Goal: Check status: Check status

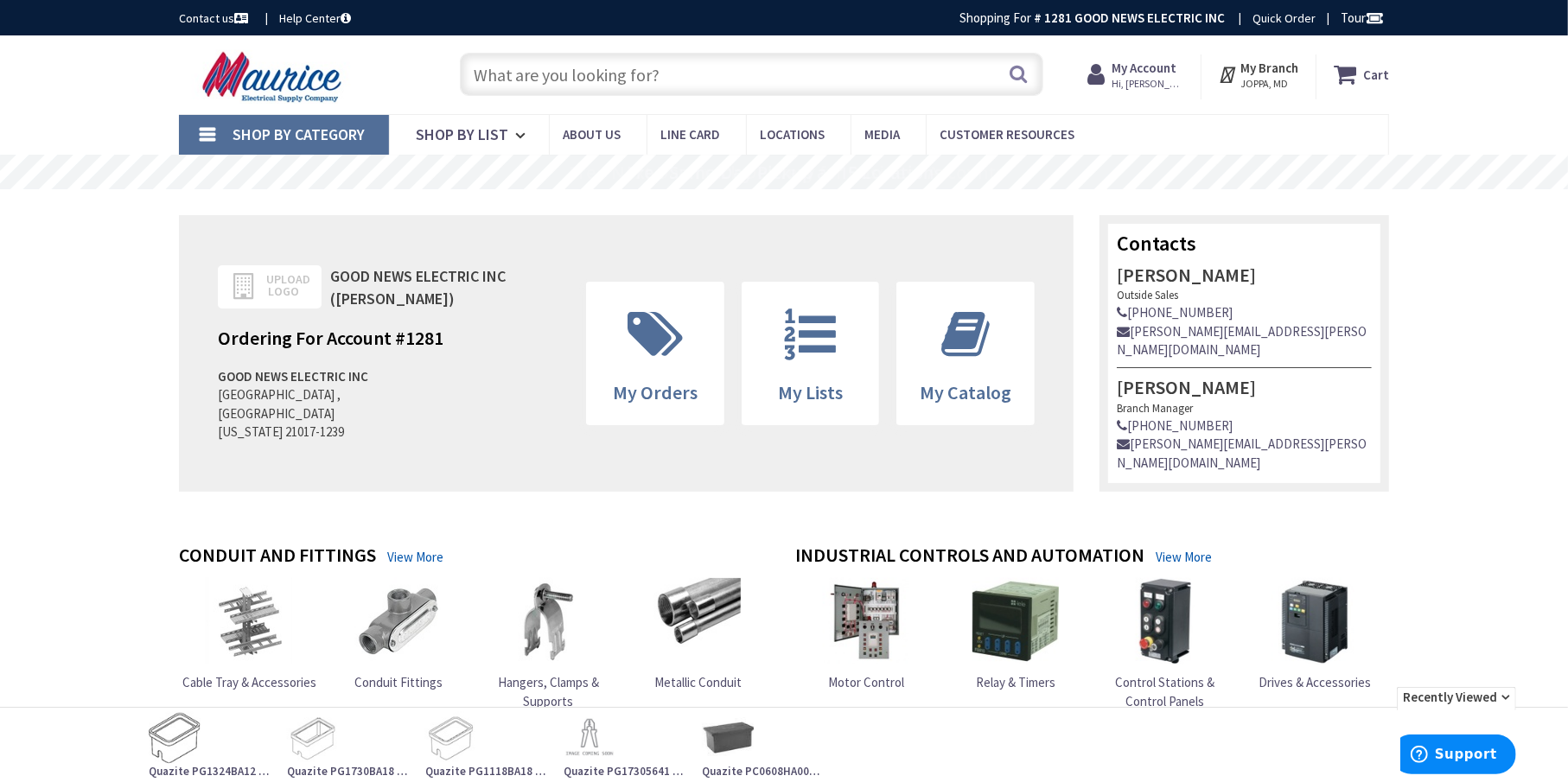
click at [1153, 68] on strong "My Account" at bounding box center [1143, 68] width 65 height 17
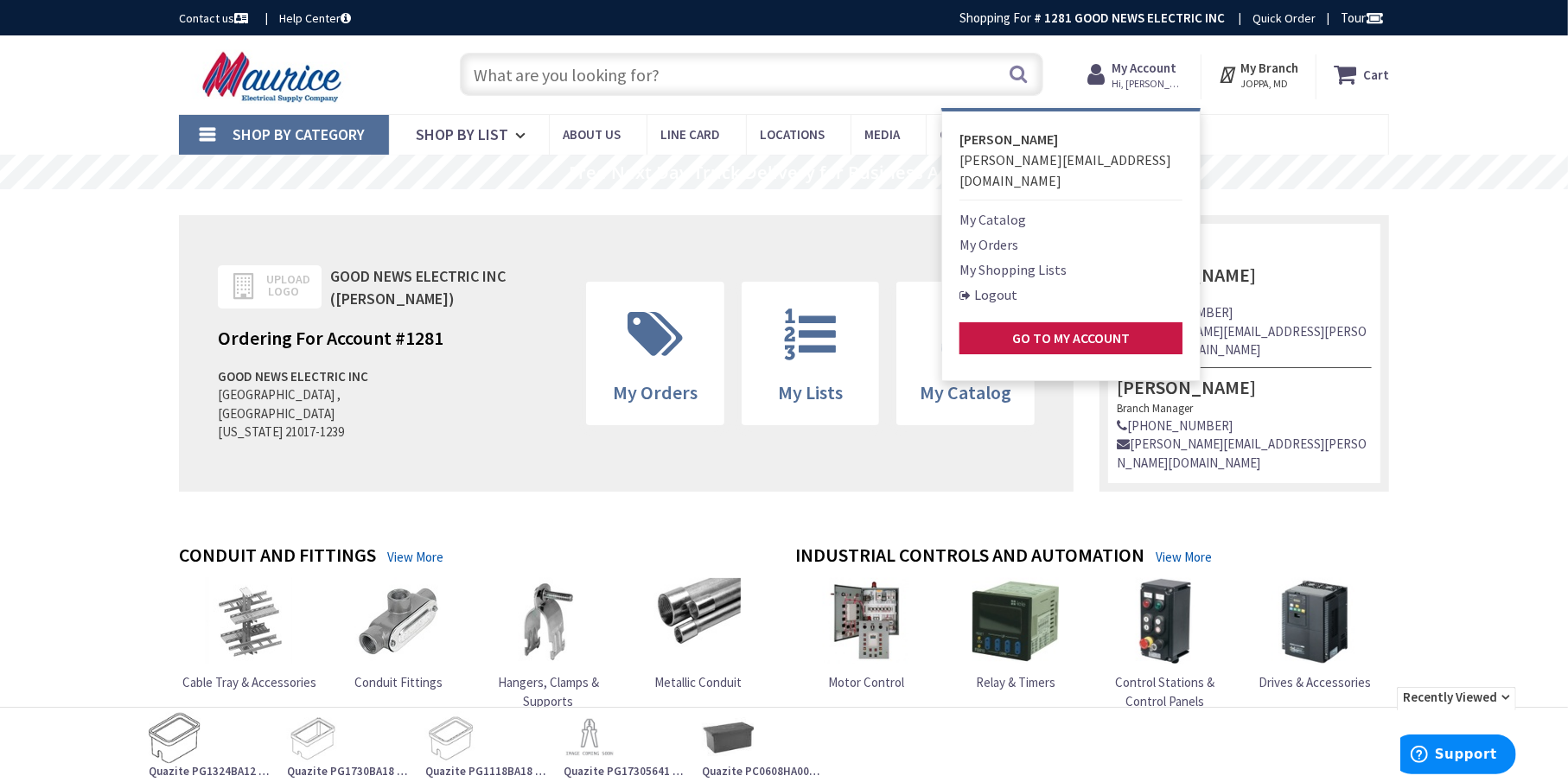
click at [997, 234] on link "My Orders" at bounding box center [989, 244] width 59 height 21
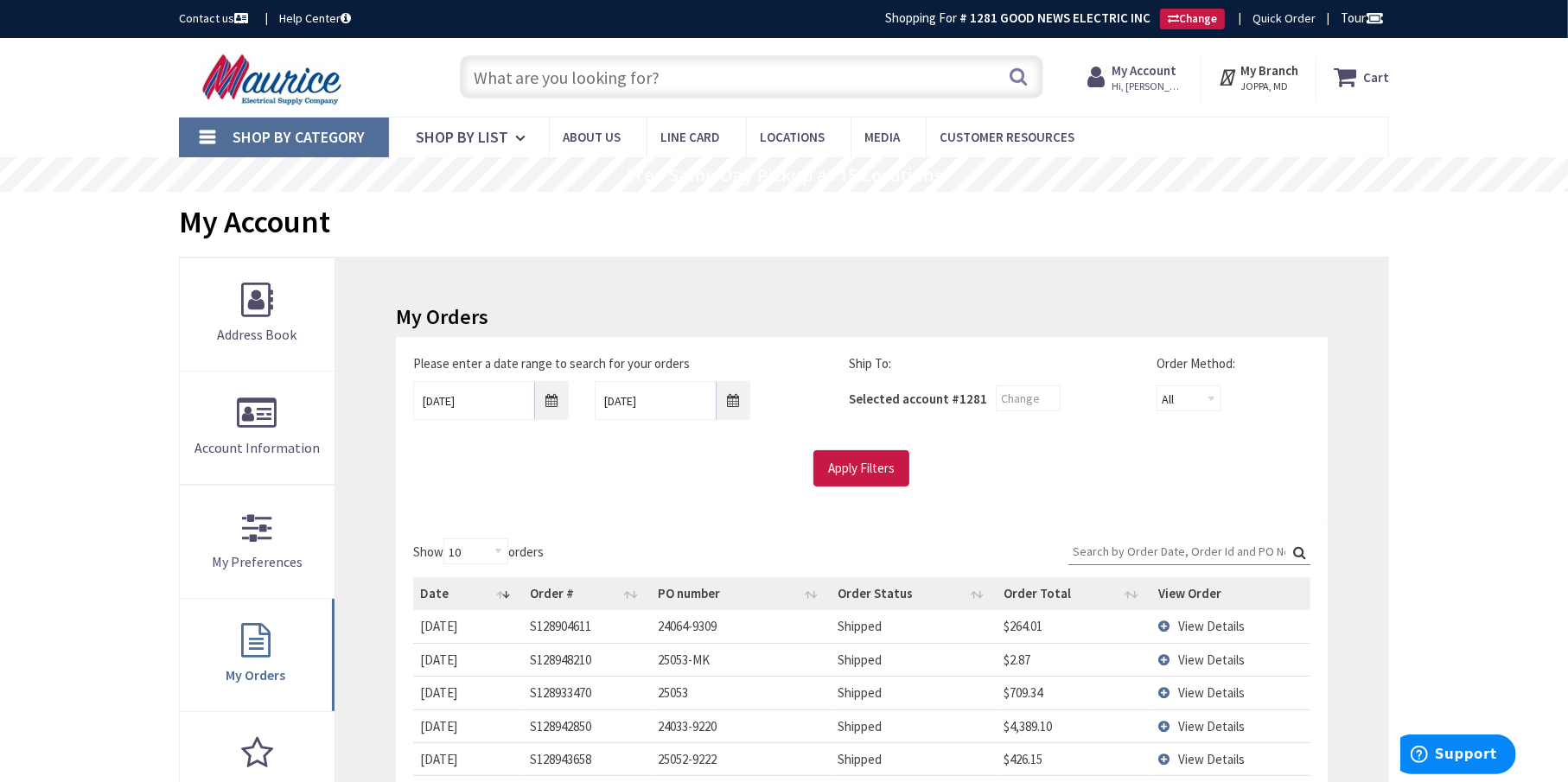
type input "[GEOGRAPHIC_DATA], [GEOGRAPHIC_DATA]"
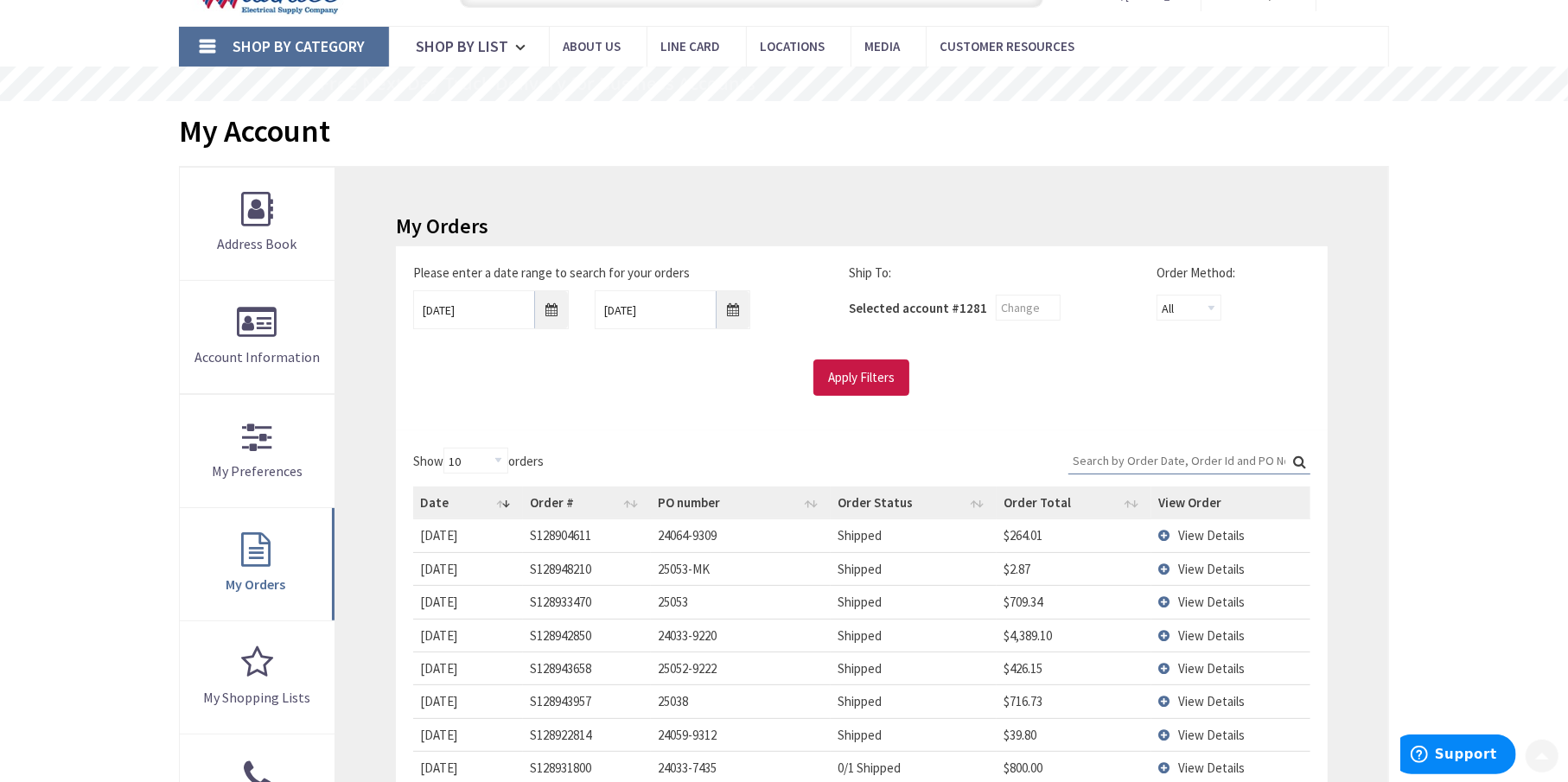
scroll to position [432, 0]
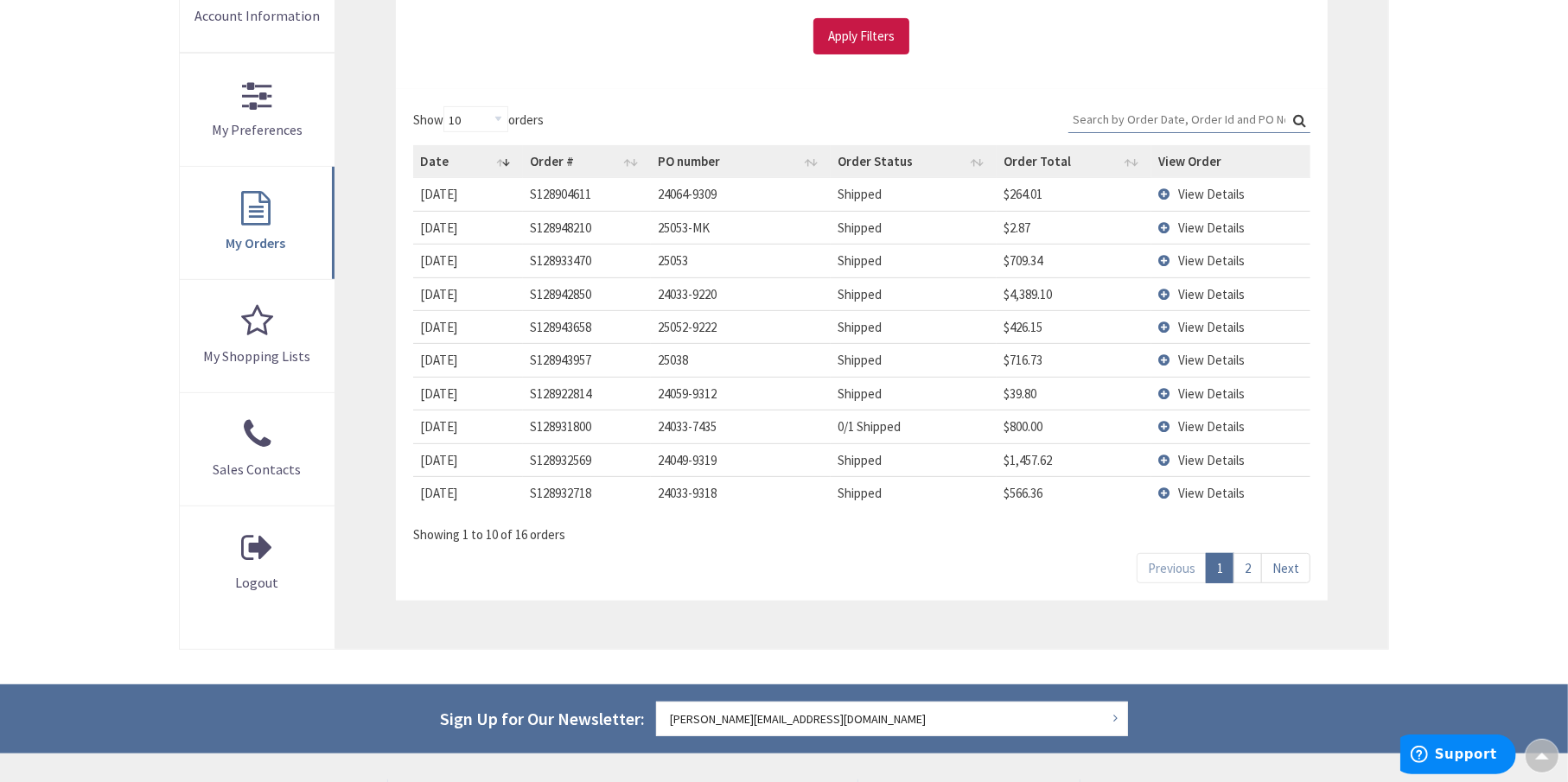
click at [1253, 568] on link "2" at bounding box center [1247, 568] width 28 height 30
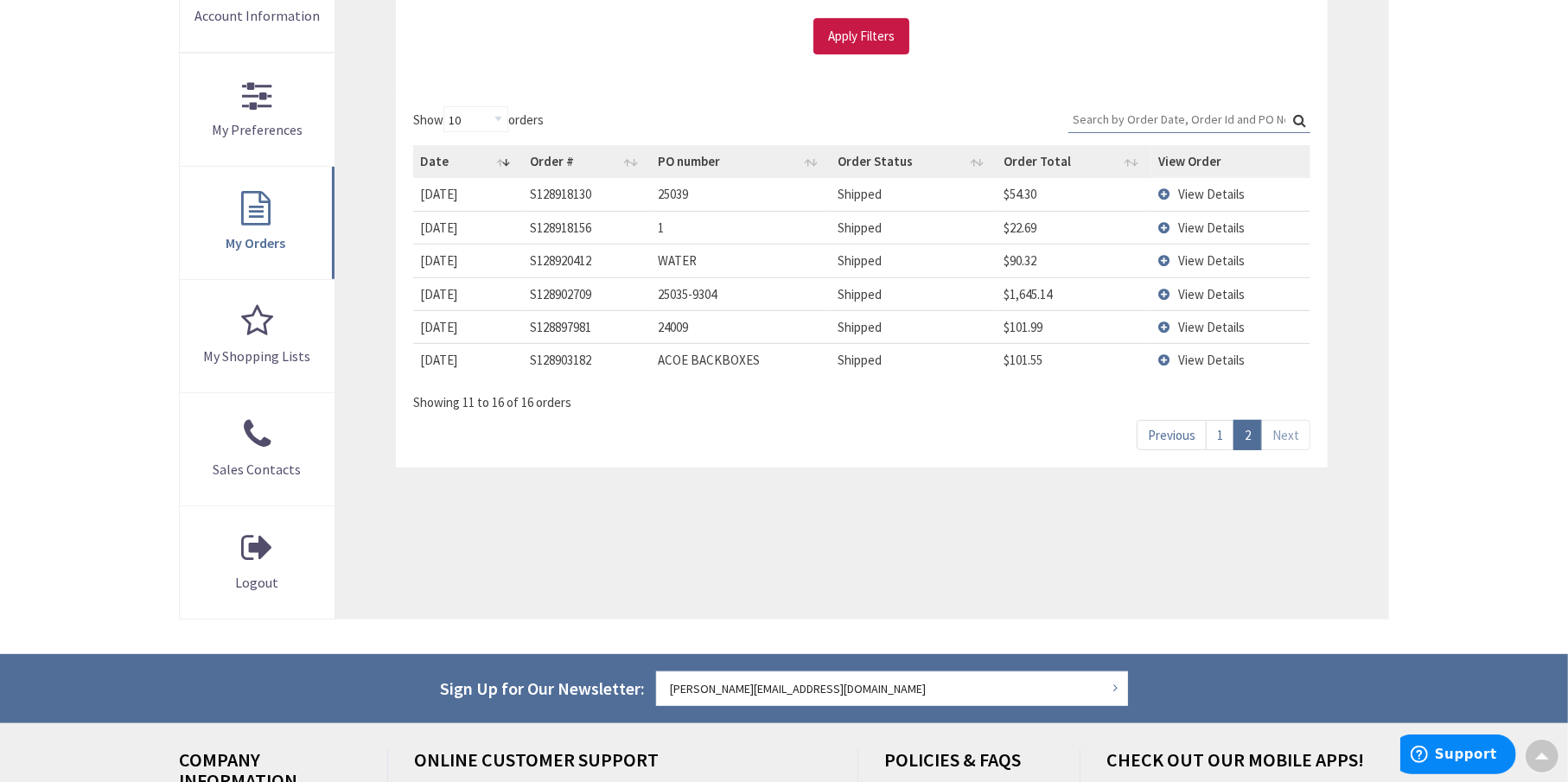
click at [1225, 431] on link "1" at bounding box center [1220, 435] width 28 height 30
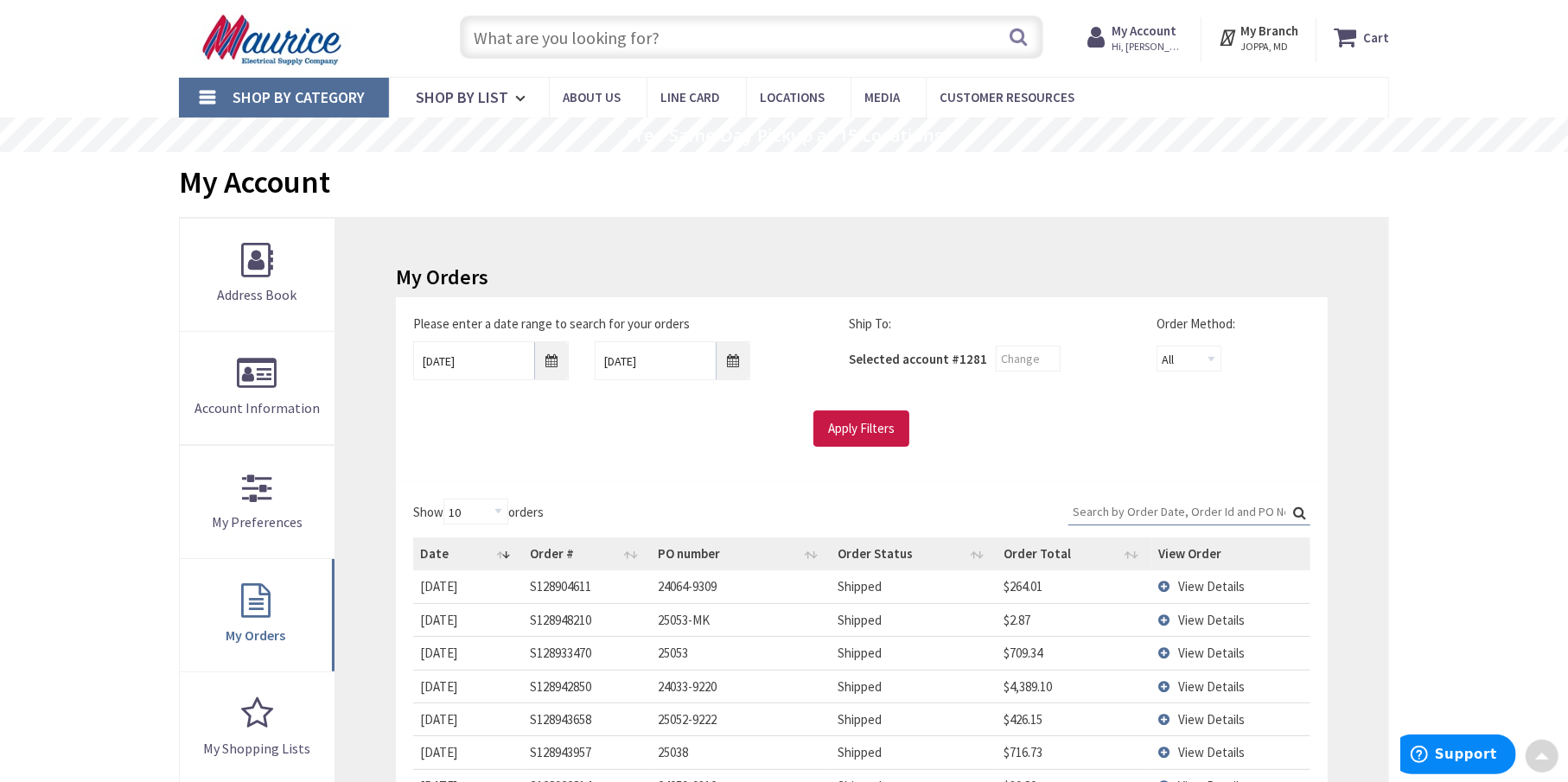
scroll to position [0, 0]
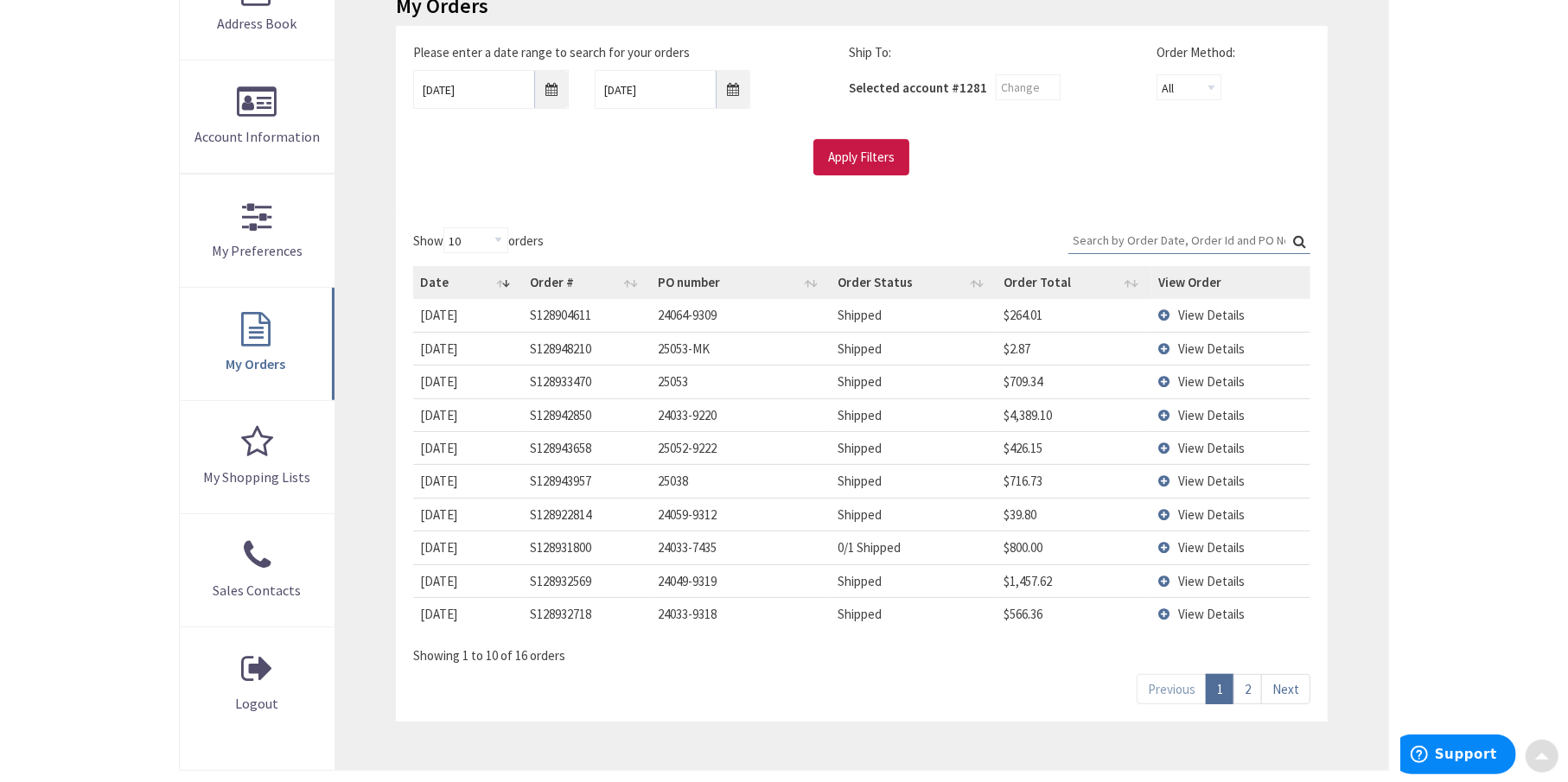
scroll to position [346, 0]
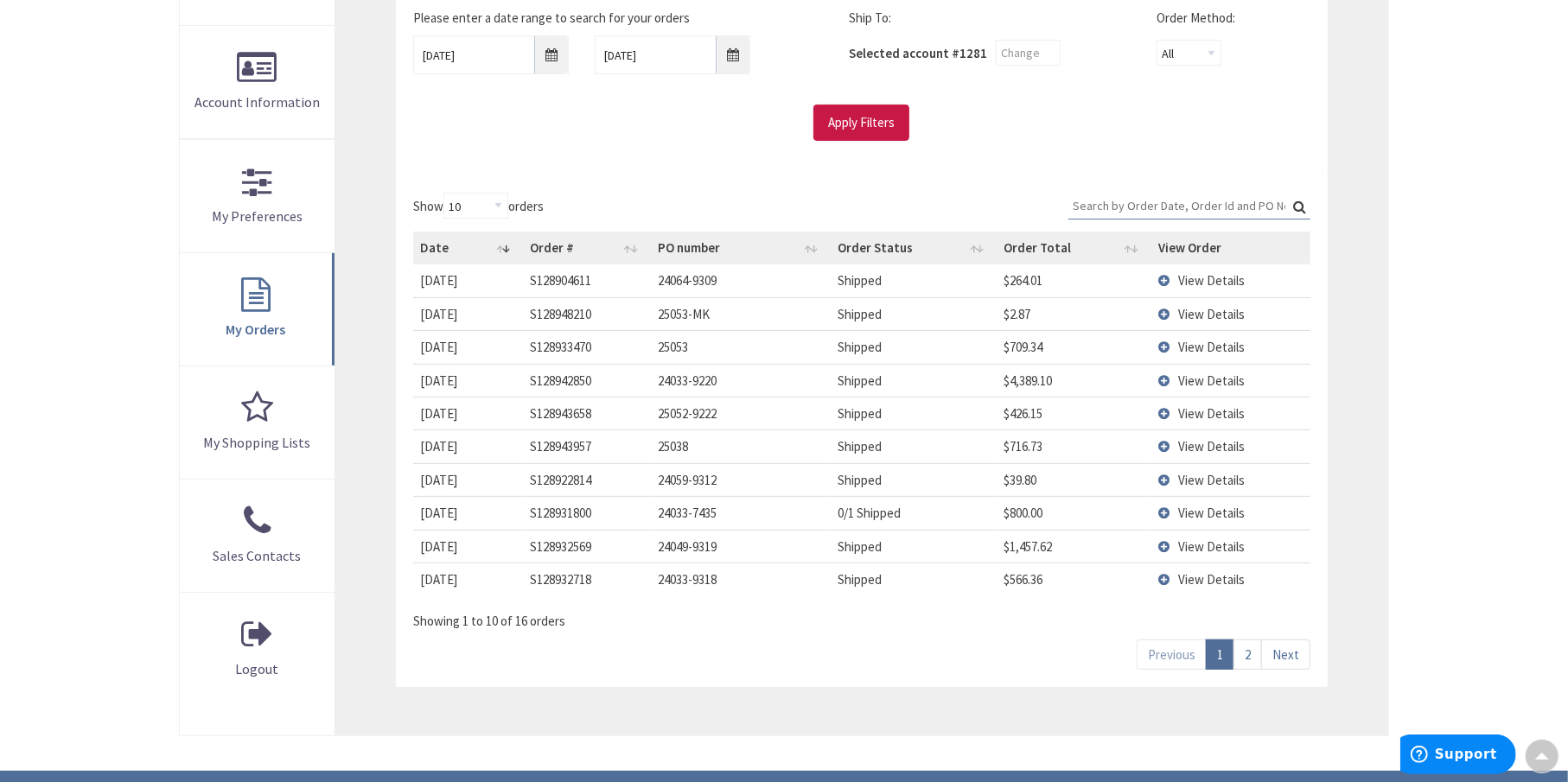
click at [1166, 378] on td "View Details" at bounding box center [1231, 380] width 159 height 33
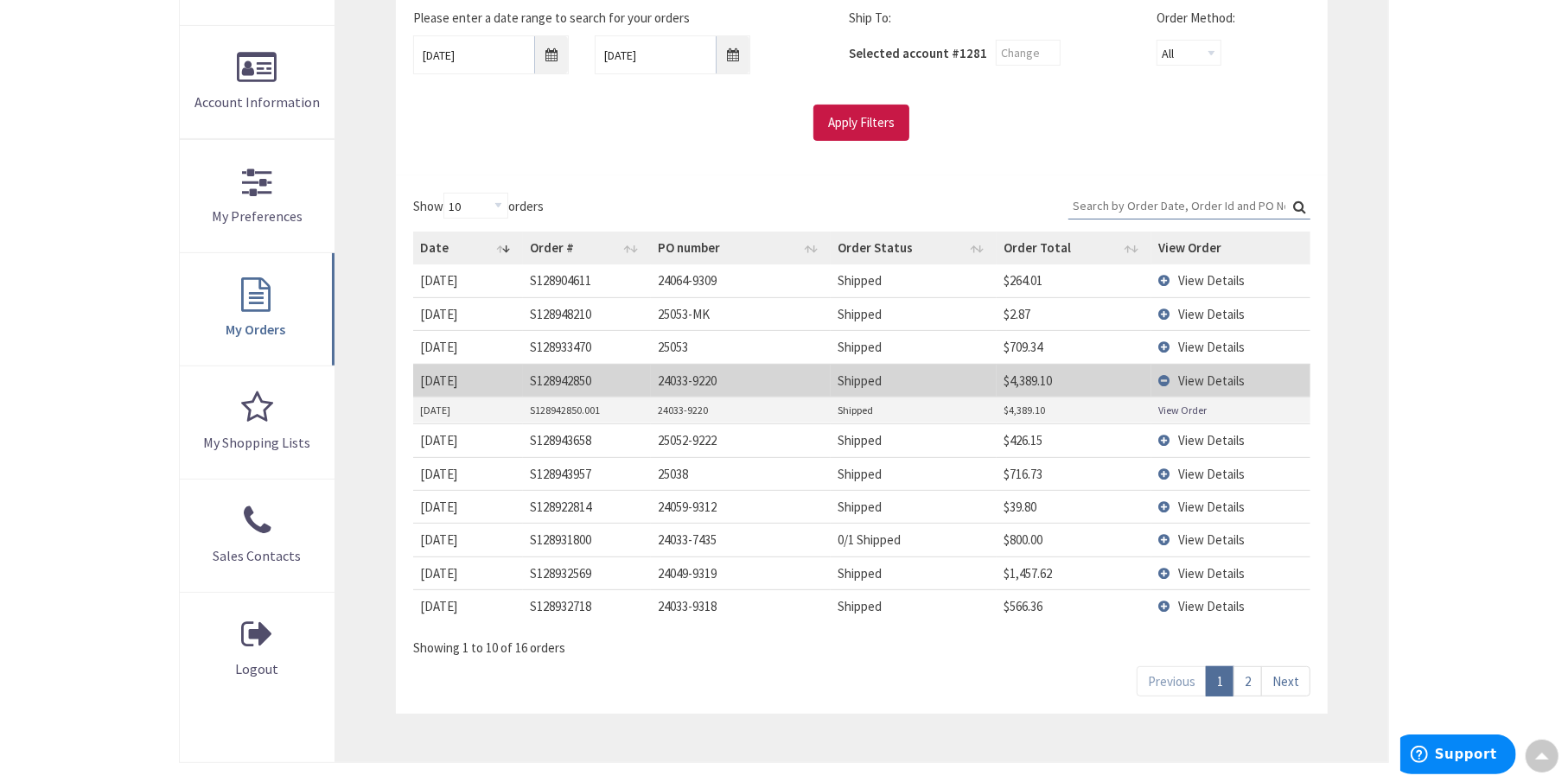
click at [1168, 413] on link "View Order" at bounding box center [1182, 410] width 49 height 15
